Goal: Information Seeking & Learning: Find specific fact

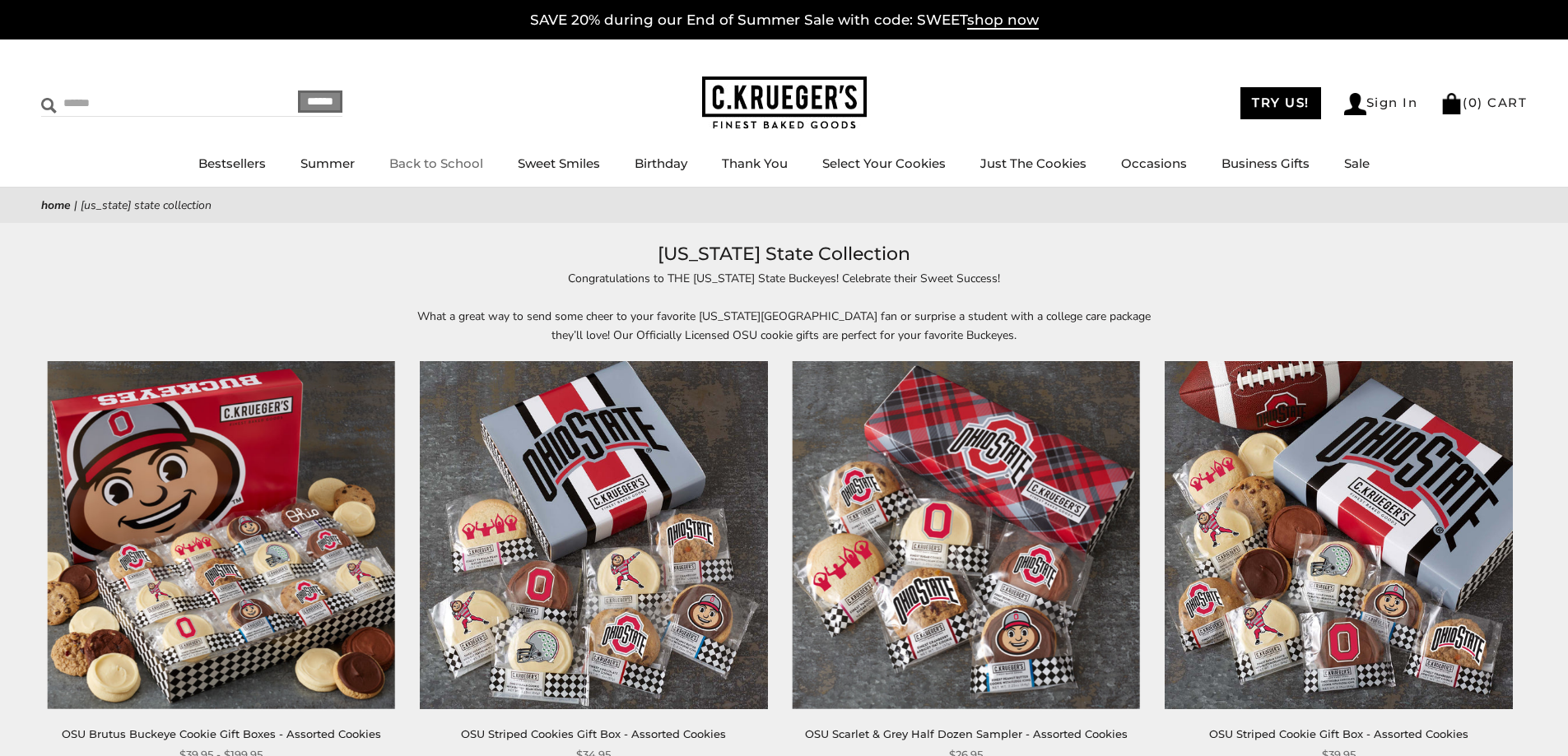
click at [209, 108] on input "Search" at bounding box center [139, 103] width 196 height 26
type input "**********"
click at [325, 98] on input "******" at bounding box center [320, 101] width 45 height 22
